Goal: Information Seeking & Learning: Learn about a topic

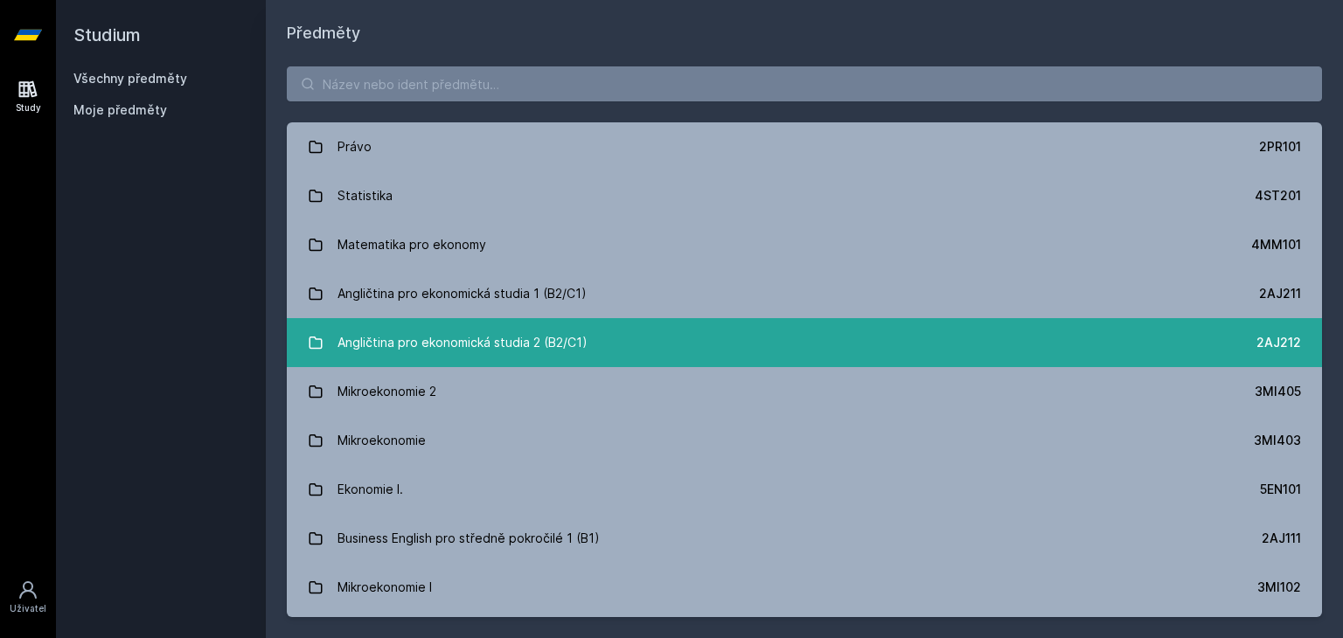
click at [539, 330] on div "Angličtina pro ekonomická studia 2 (B2/C1)" at bounding box center [462, 342] width 250 height 35
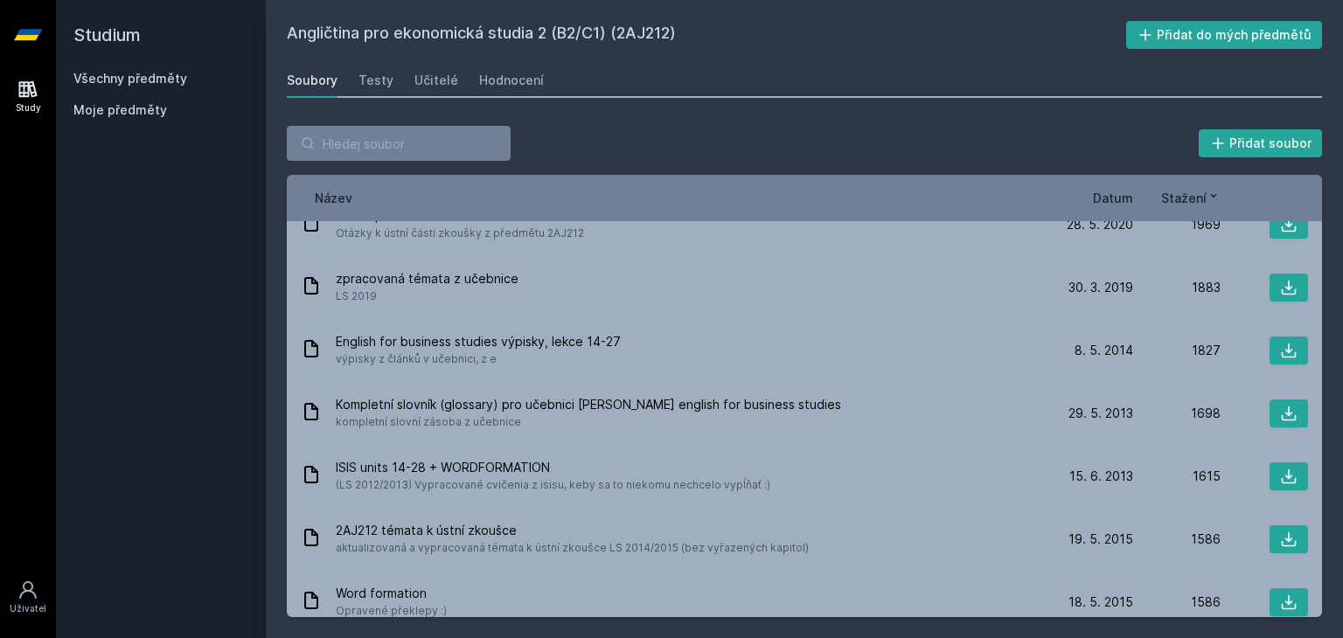
scroll to position [507, 0]
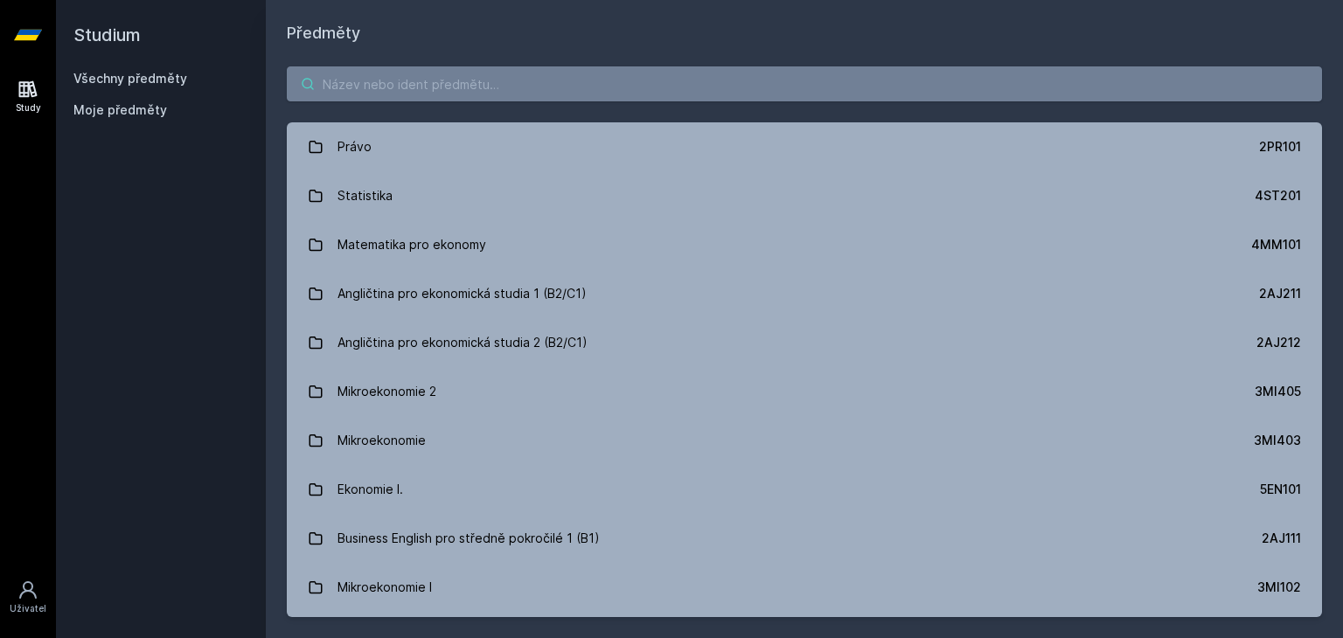
click at [500, 69] on input "search" at bounding box center [804, 83] width 1035 height 35
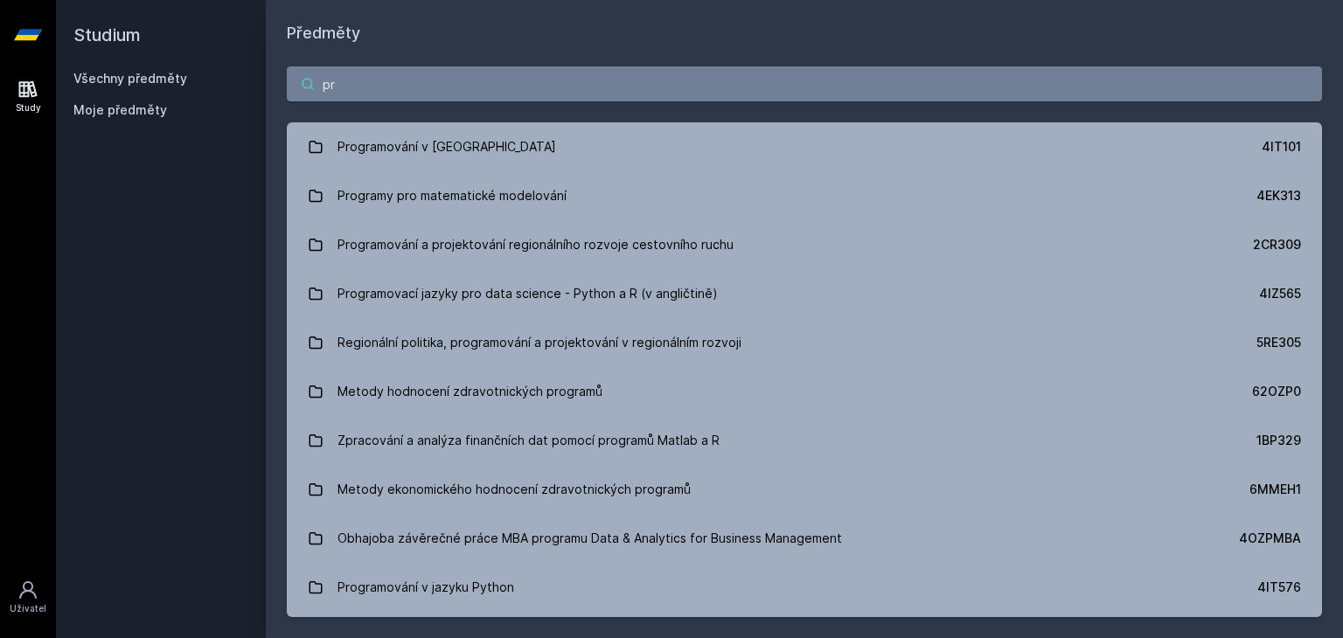
type input "p"
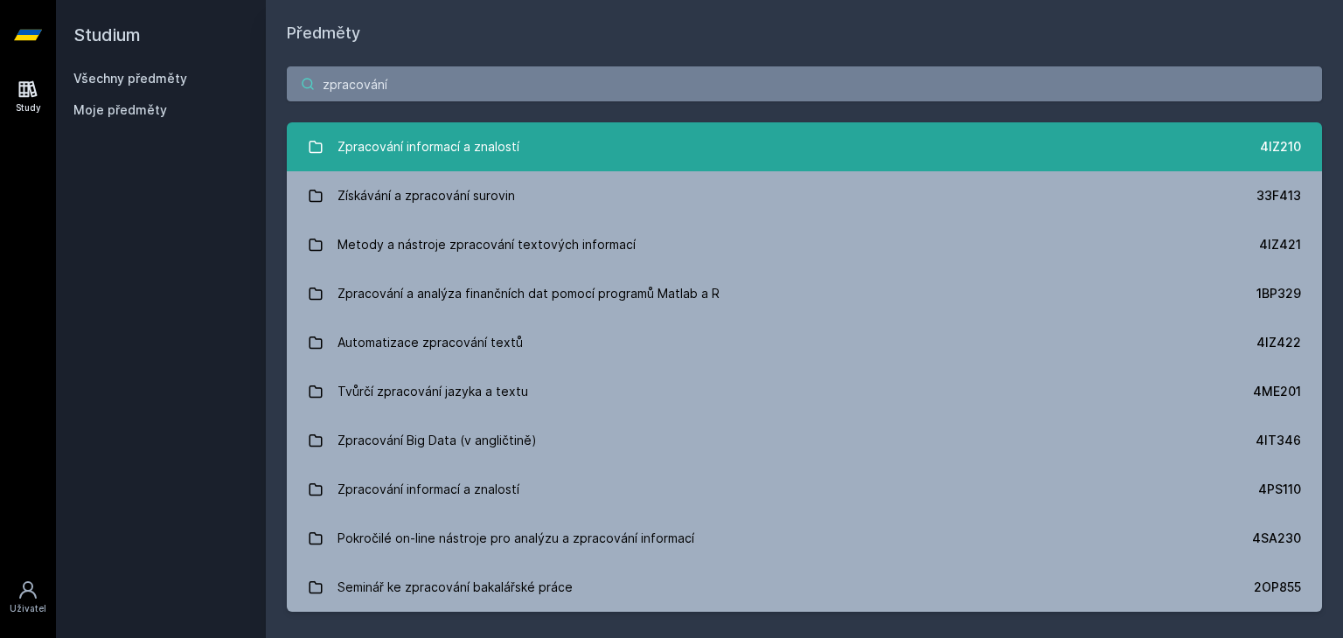
type input "zpracování"
click at [515, 134] on div "Zpracování informací a znalostí" at bounding box center [428, 146] width 182 height 35
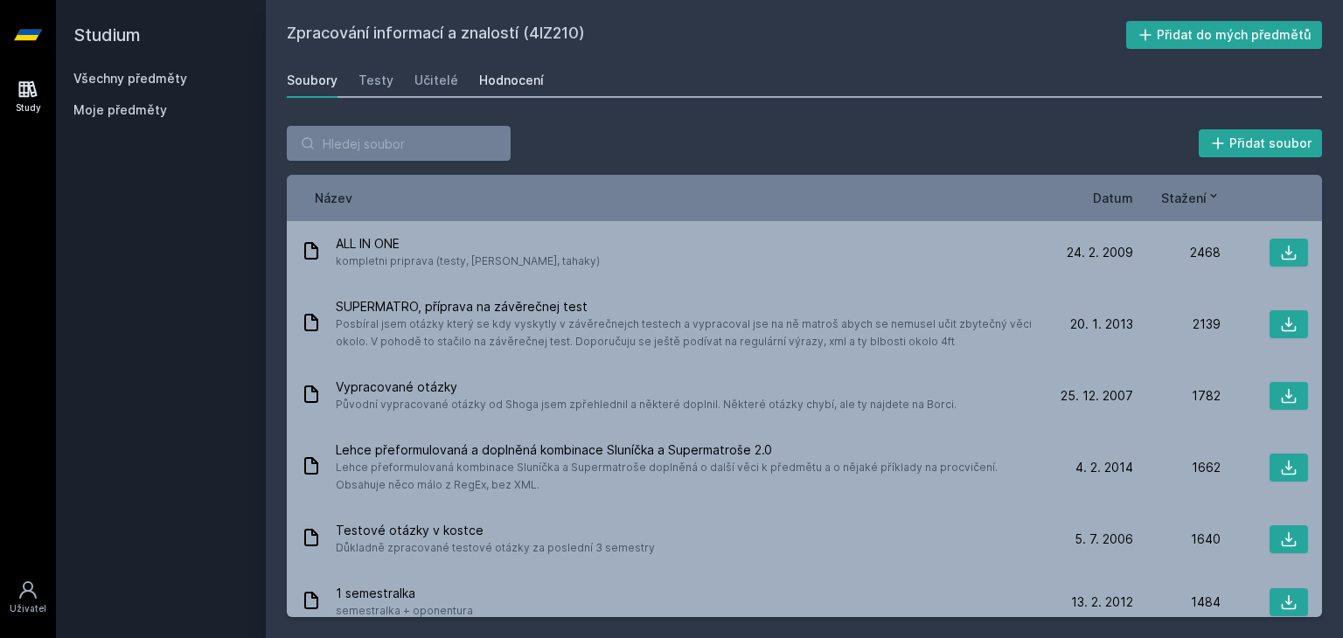
click at [490, 81] on div "Hodnocení" at bounding box center [511, 80] width 65 height 17
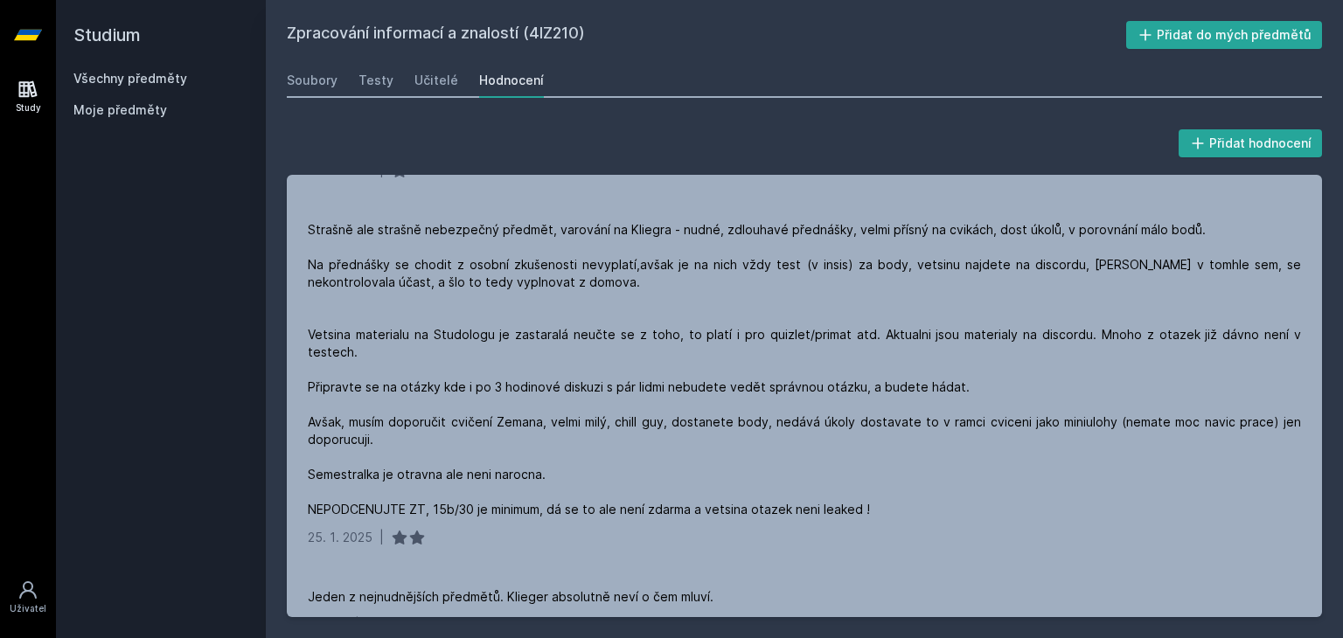
scroll to position [276, 0]
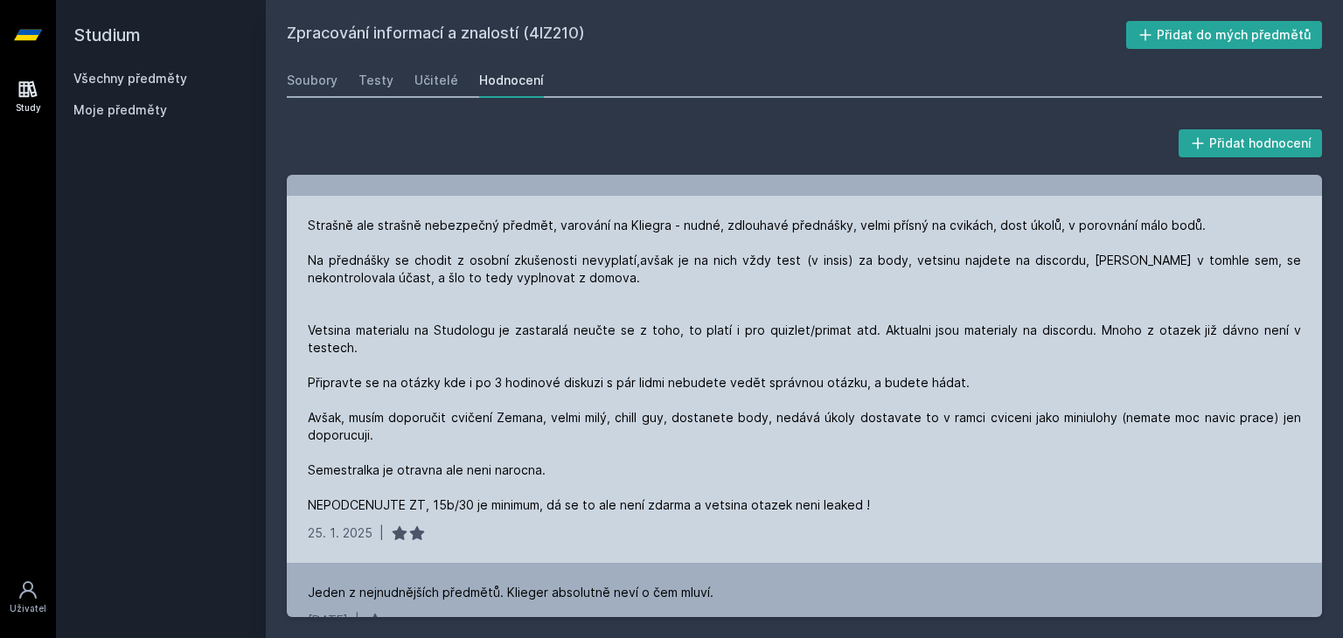
click at [636, 330] on div "Strašně ale strašně nebezpečný předmět, varování na Kliegra - nudné, zdlouhavé …" at bounding box center [804, 365] width 993 height 297
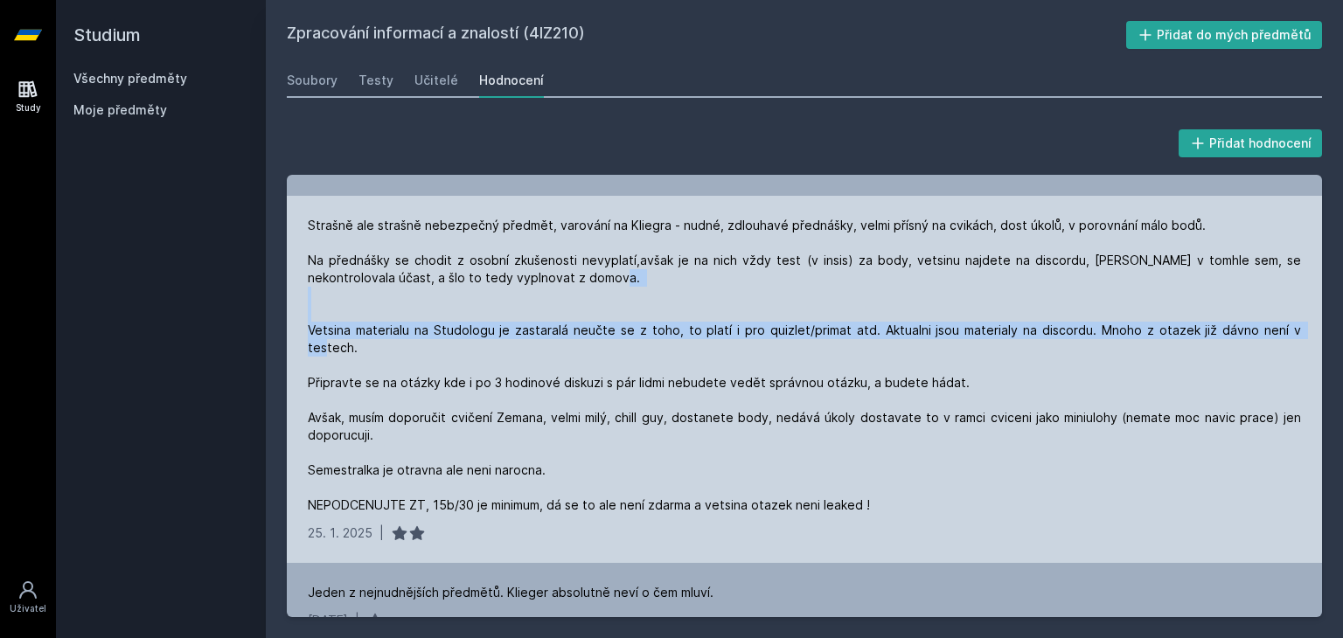
click at [636, 330] on div "Strašně ale strašně nebezpečný předmět, varování na Kliegra - nudné, zdlouhavé …" at bounding box center [804, 365] width 993 height 297
drag, startPoint x: 636, startPoint y: 330, endPoint x: 615, endPoint y: 382, distance: 56.5
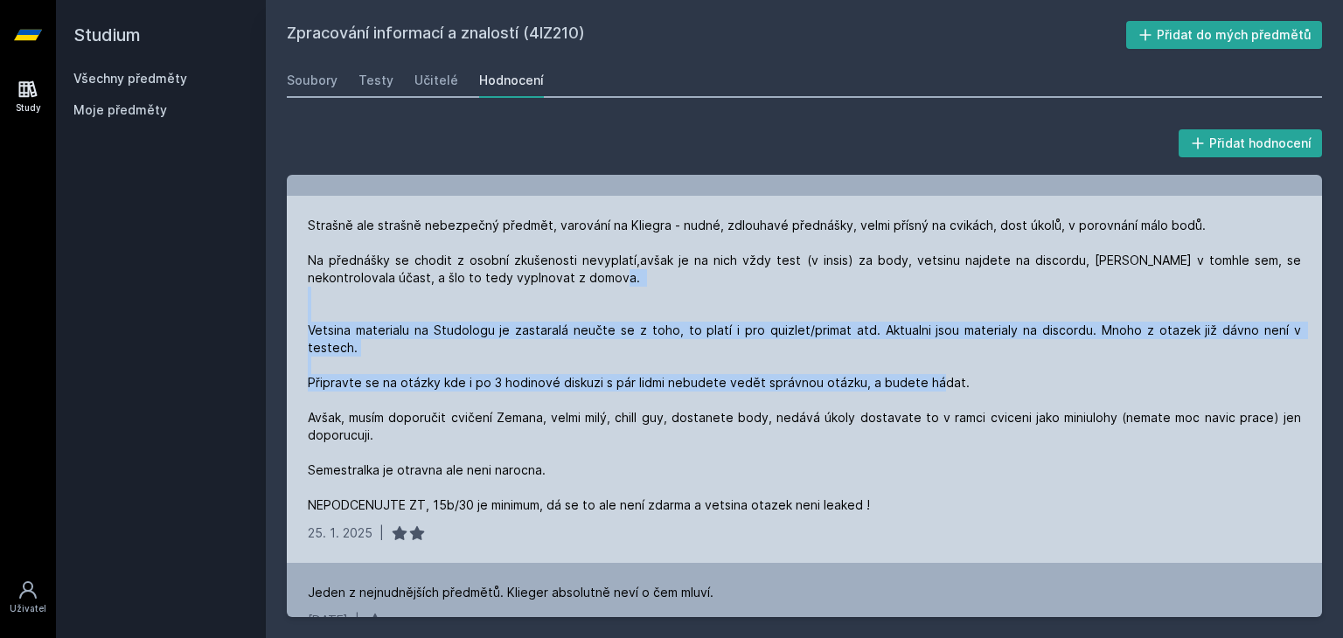
click at [615, 382] on div "Strašně ale strašně nebezpečný předmět, varování na Kliegra - nudné, zdlouhavé …" at bounding box center [804, 365] width 993 height 297
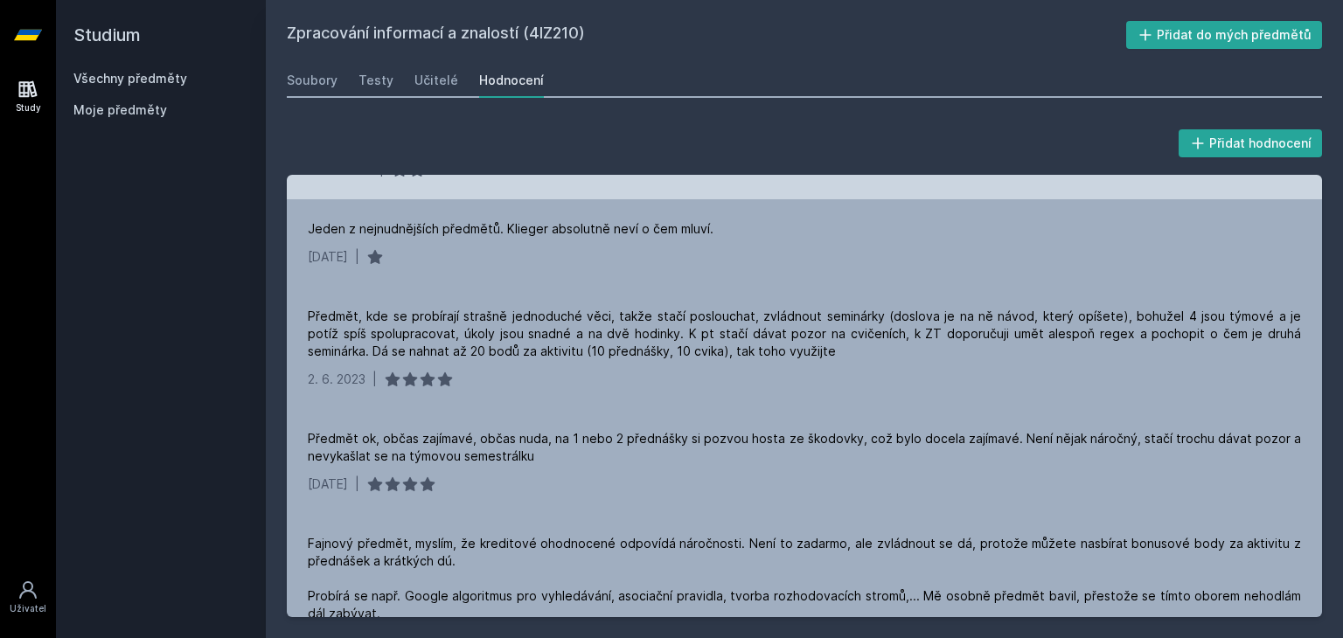
scroll to position [649, 0]
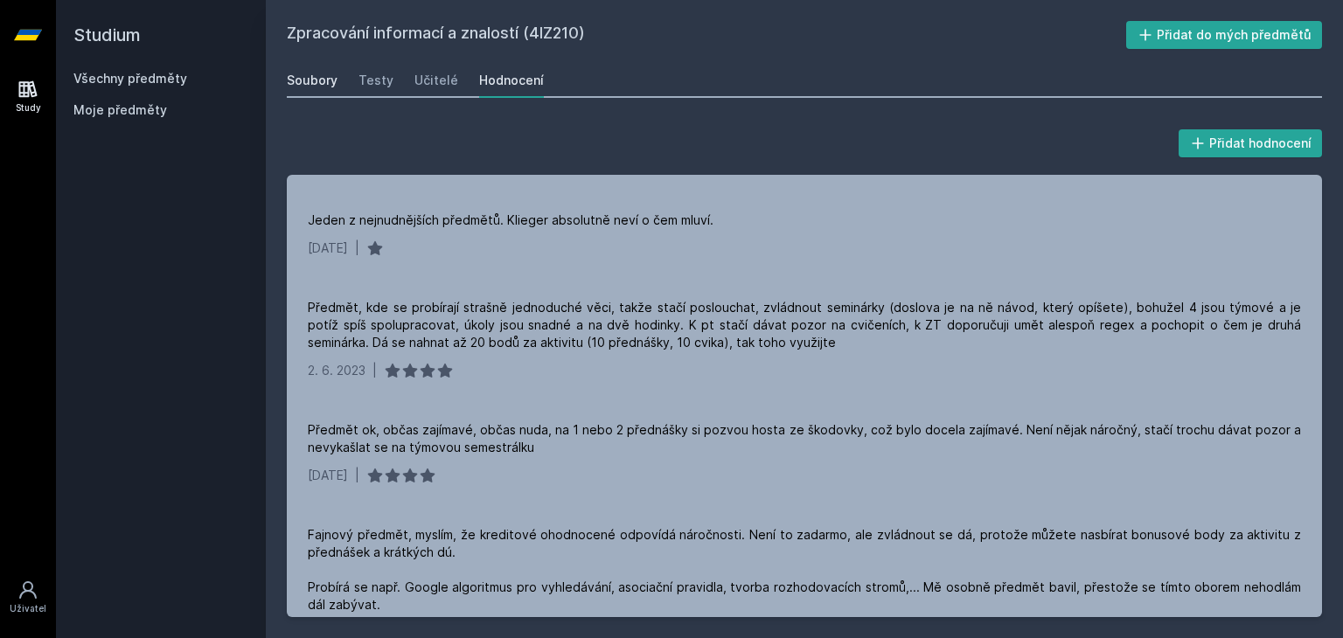
click at [314, 82] on div "Soubory" at bounding box center [312, 80] width 51 height 17
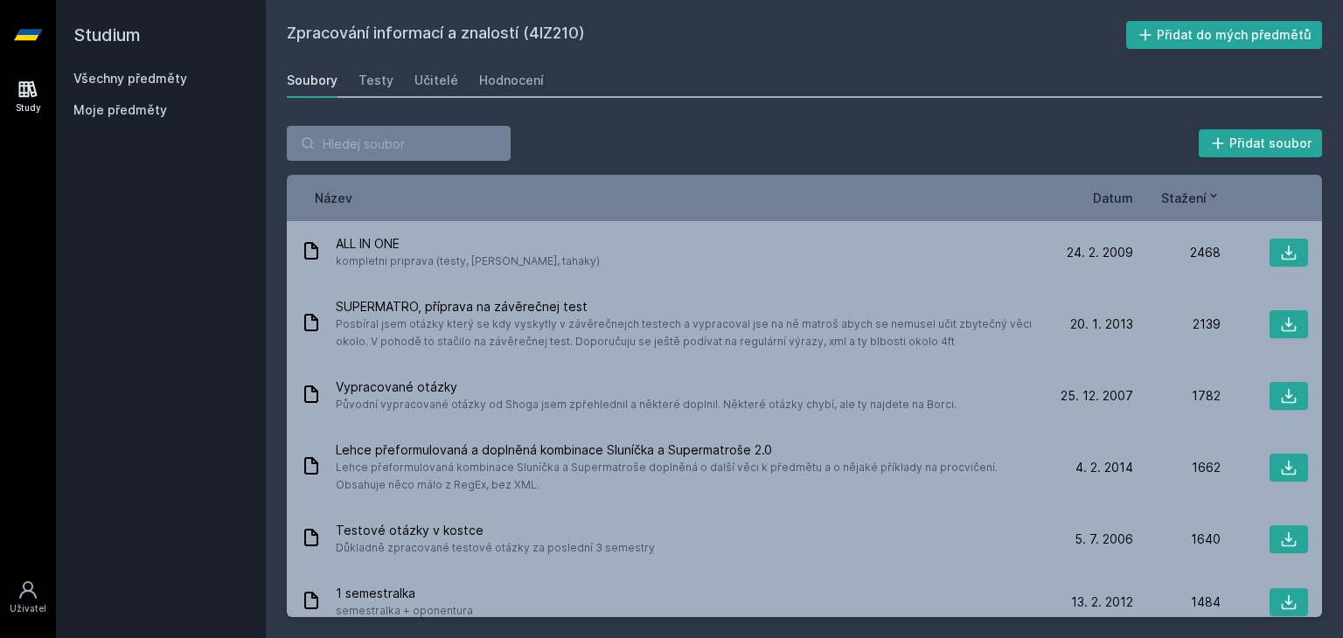
click at [678, 187] on div "Název Datum Stažení" at bounding box center [804, 198] width 1035 height 46
